Goal: Task Accomplishment & Management: Complete application form

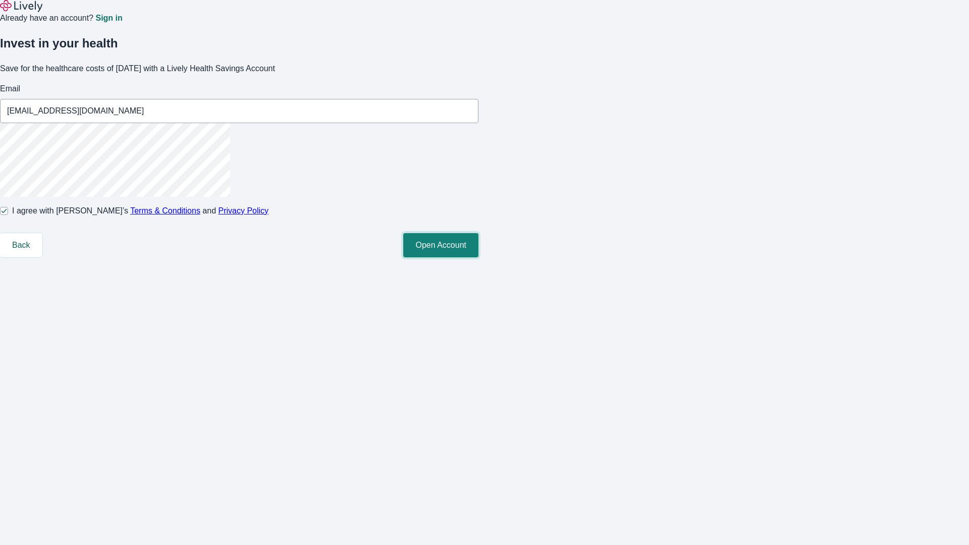
click at [478, 257] on button "Open Account" at bounding box center [440, 245] width 75 height 24
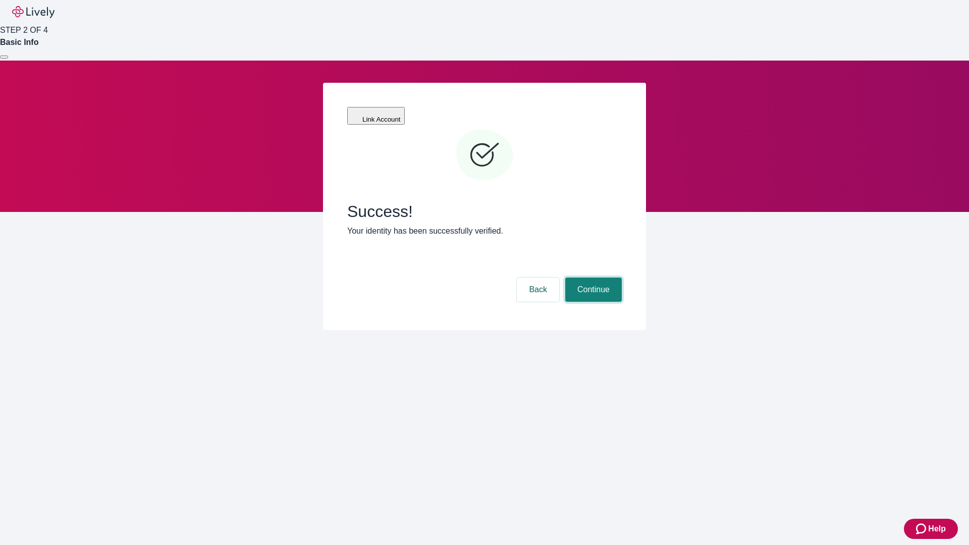
click at [592, 277] on button "Continue" at bounding box center [593, 289] width 57 height 24
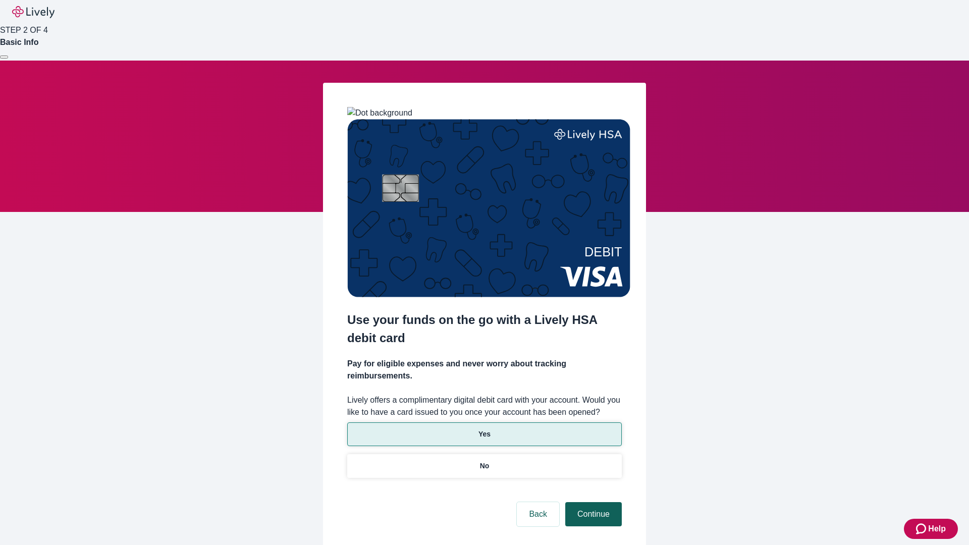
click at [484, 461] on p "No" at bounding box center [485, 466] width 10 height 11
click at [592, 502] on button "Continue" at bounding box center [593, 514] width 57 height 24
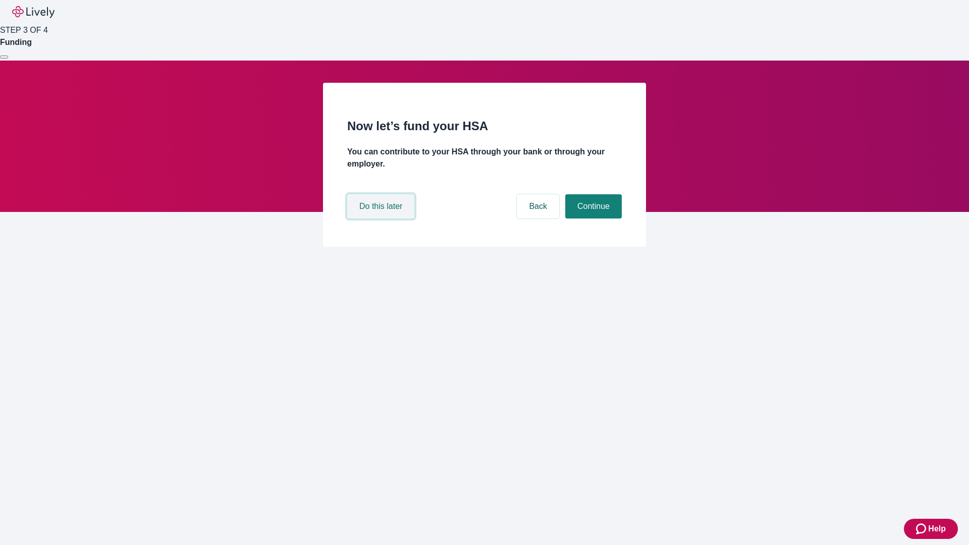
click at [382, 218] on button "Do this later" at bounding box center [380, 206] width 67 height 24
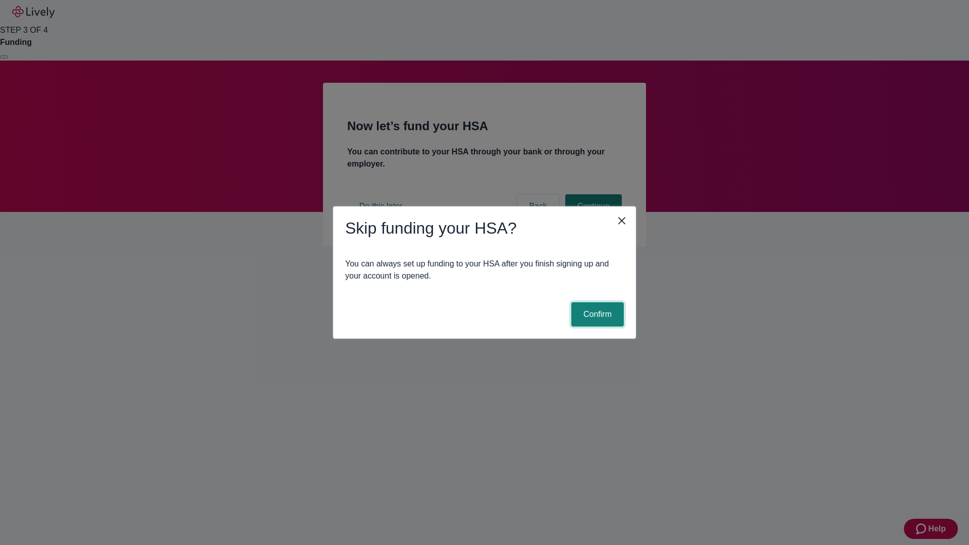
click at [596, 314] on button "Confirm" at bounding box center [597, 314] width 52 height 24
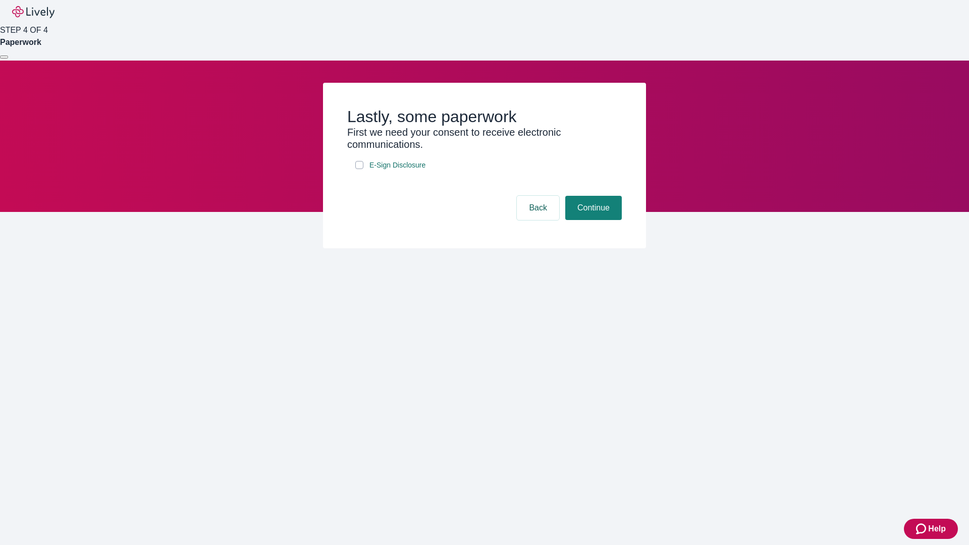
click at [359, 169] on input "E-Sign Disclosure" at bounding box center [359, 165] width 8 height 8
checkbox input "true"
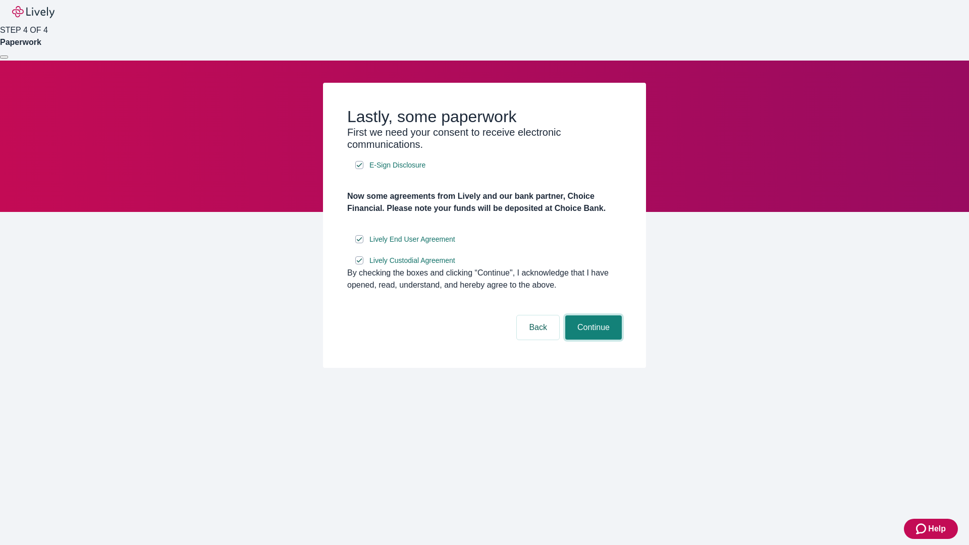
click at [592, 340] on button "Continue" at bounding box center [593, 327] width 57 height 24
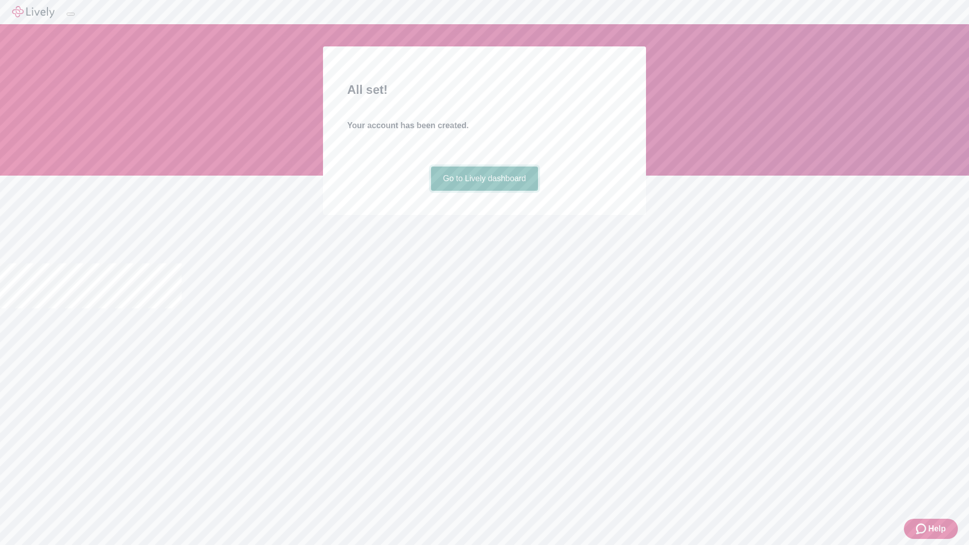
click at [484, 191] on link "Go to Lively dashboard" at bounding box center [484, 178] width 107 height 24
